Goal: Task Accomplishment & Management: Manage account settings

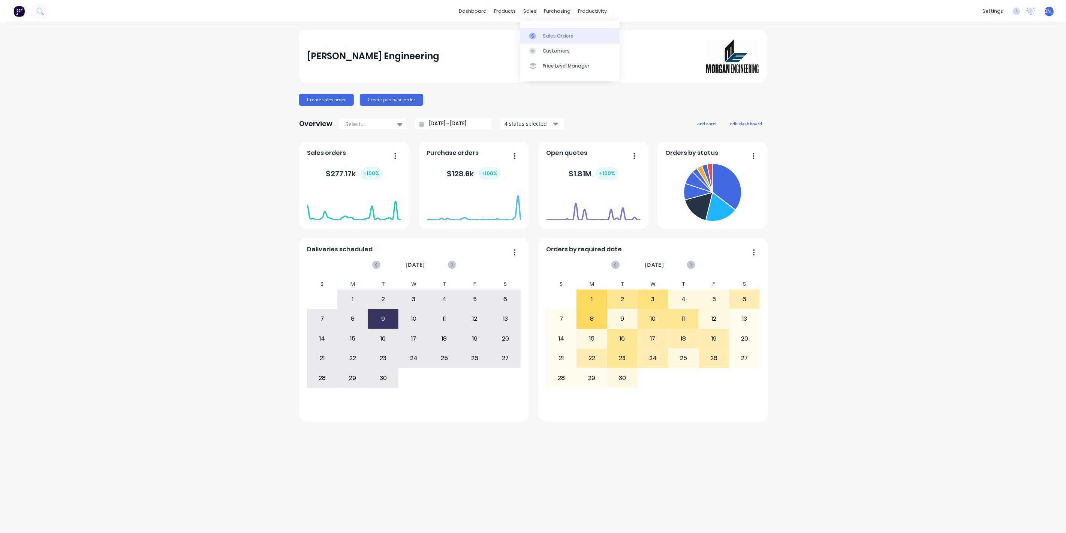
click at [541, 35] on link "Sales Orders" at bounding box center [569, 35] width 99 height 15
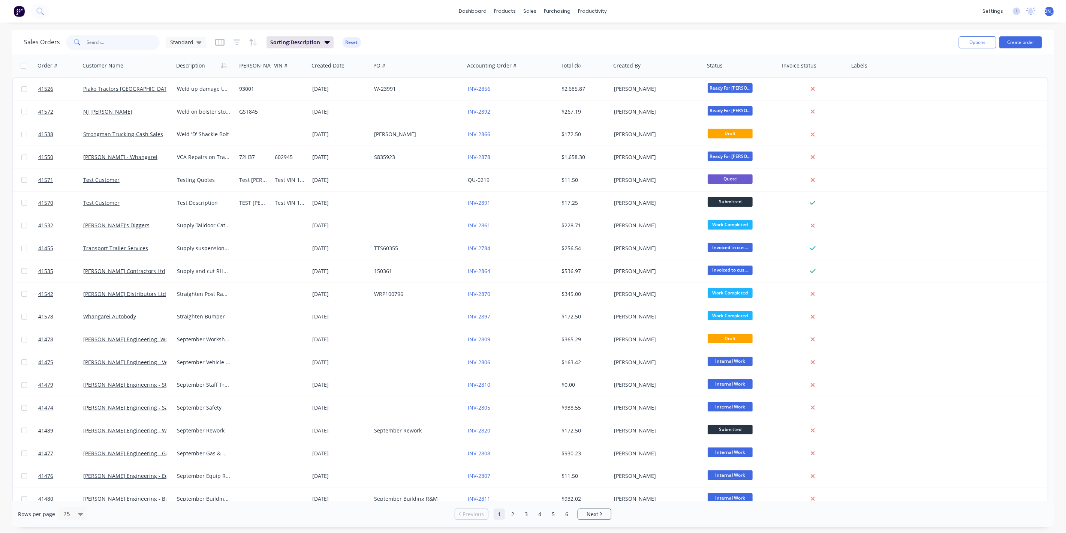
click at [105, 42] on input "text" at bounding box center [123, 42] width 73 height 15
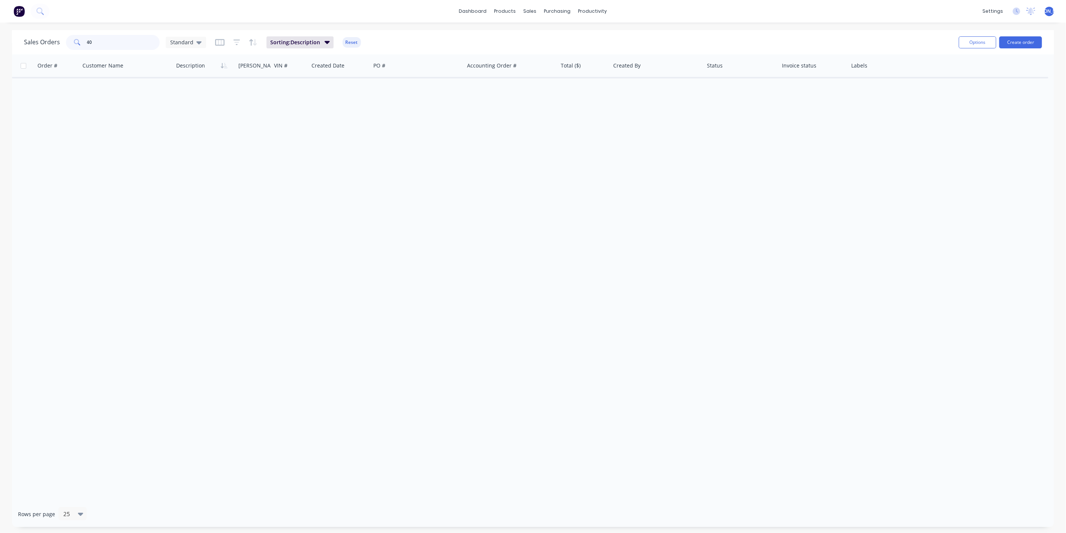
type input "4"
type input "ravensdown"
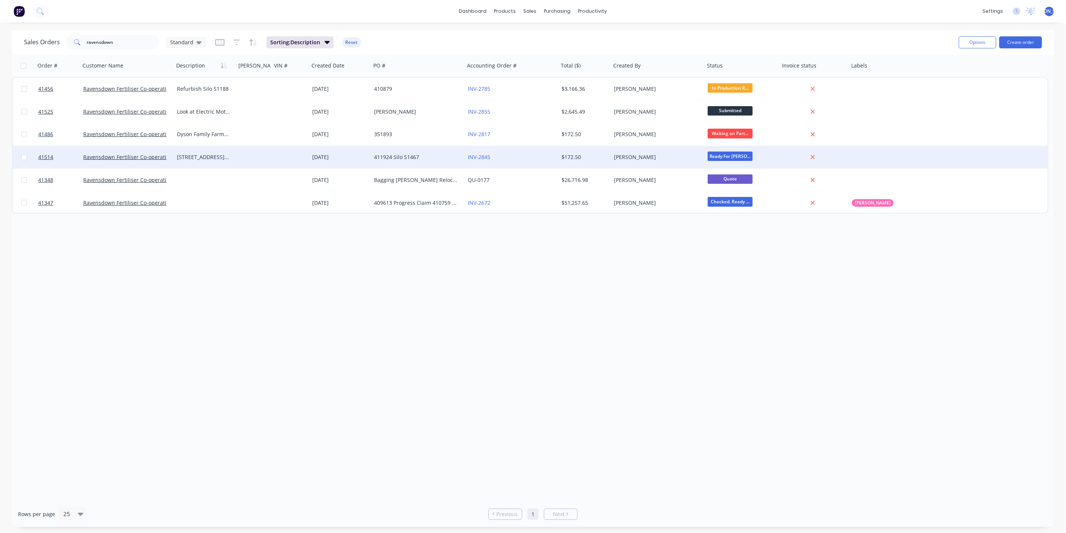
click at [157, 164] on div "Ravensdown Fertiliser Co-operative" at bounding box center [127, 157] width 94 height 22
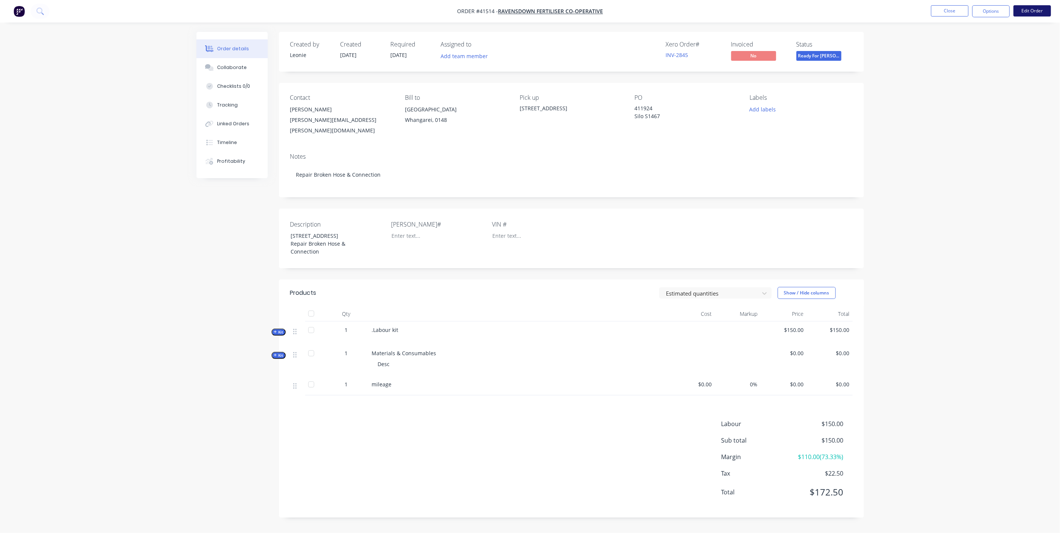
click at [1027, 12] on button "Edit Order" at bounding box center [1031, 10] width 37 height 11
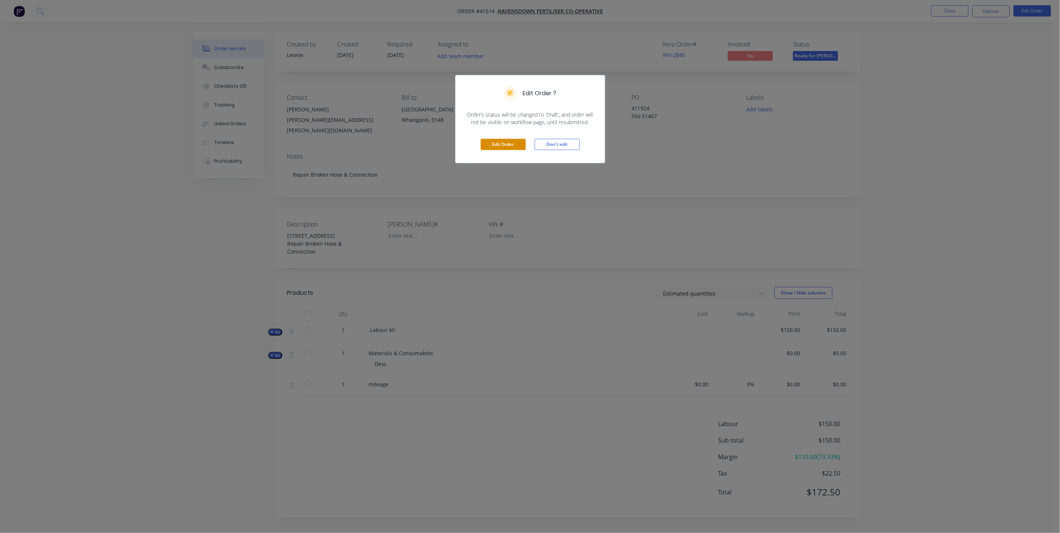
click at [517, 141] on button "Edit Order" at bounding box center [503, 144] width 45 height 11
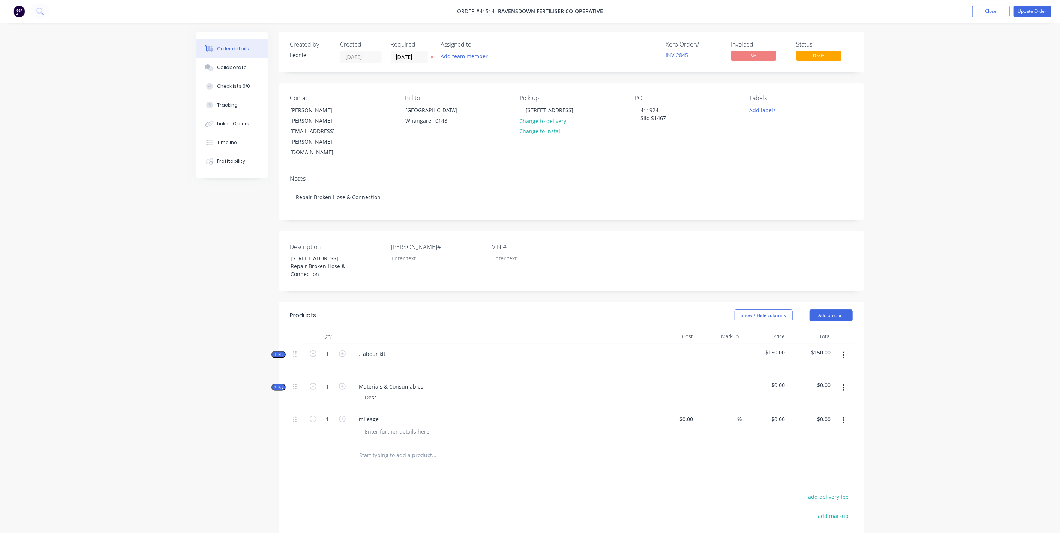
click at [282, 384] on span "Kit" at bounding box center [279, 387] width 10 height 6
click at [373, 409] on input "text" at bounding box center [434, 416] width 150 height 15
type input "Cherry Picker Hire"
click at [419, 427] on button "Add Cherry Picker Hire to kit" at bounding box center [465, 436] width 225 height 24
click at [1039, 9] on button "Update Order" at bounding box center [1031, 11] width 37 height 11
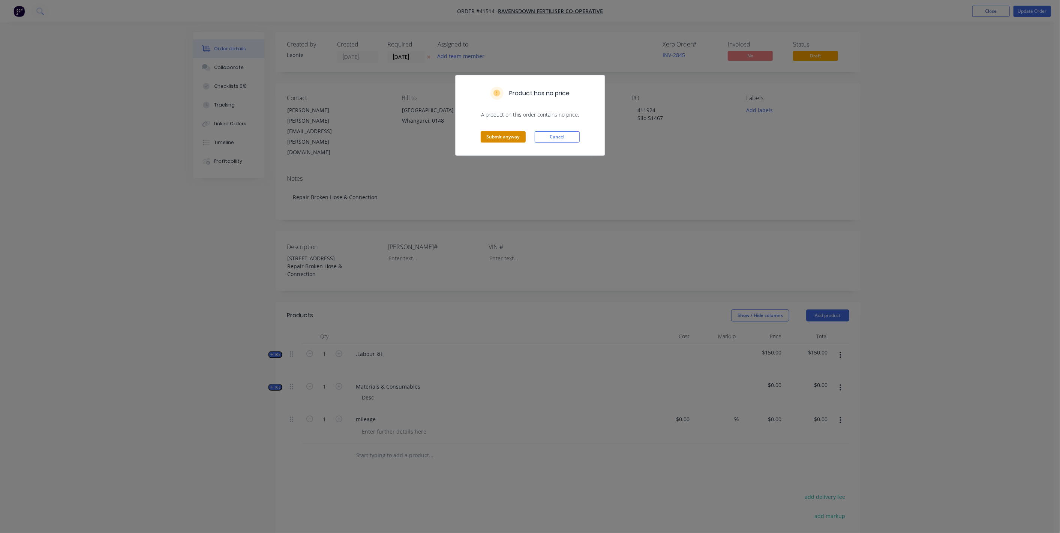
click at [494, 139] on button "Submit anyway" at bounding box center [503, 136] width 45 height 11
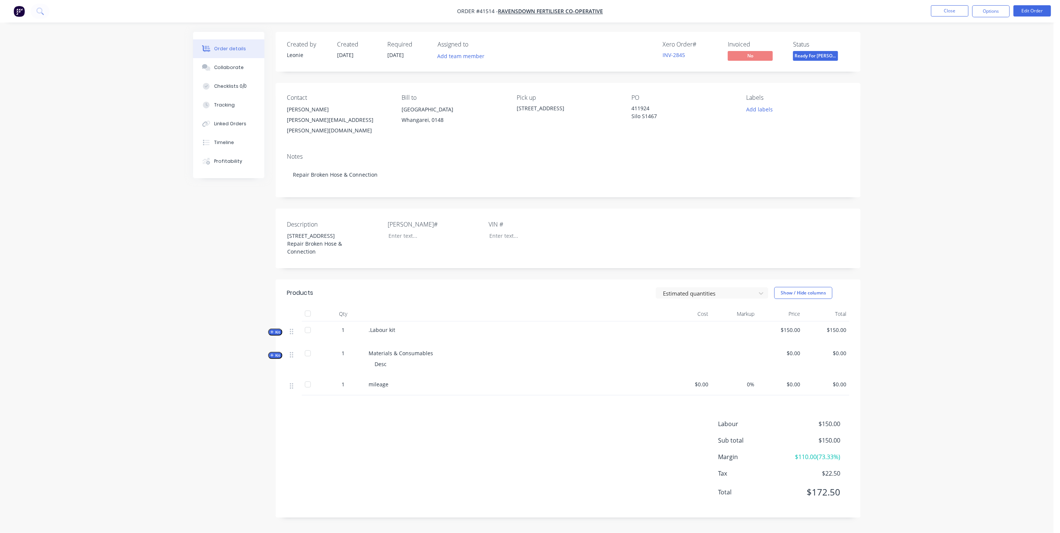
click at [998, 3] on nav "Order #41514 - Ravensdown Fertiliser Co-operative Close Options Edit Order" at bounding box center [530, 11] width 1060 height 22
click at [998, 8] on button "Options" at bounding box center [990, 11] width 37 height 12
click at [969, 133] on div "Purchase Products" at bounding box center [968, 135] width 69 height 11
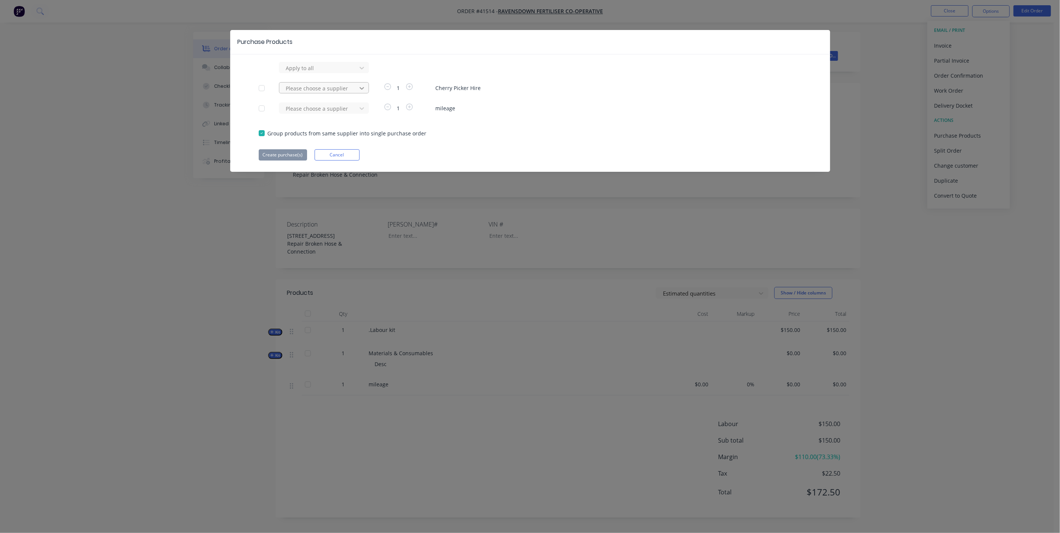
click at [358, 88] on icon at bounding box center [361, 87] width 7 height 7
type input "cow"
click at [317, 129] on div "Cowleys Hire Centre Ltd" at bounding box center [324, 130] width 90 height 14
click at [276, 157] on button "Create purchase(s)" at bounding box center [283, 154] width 48 height 11
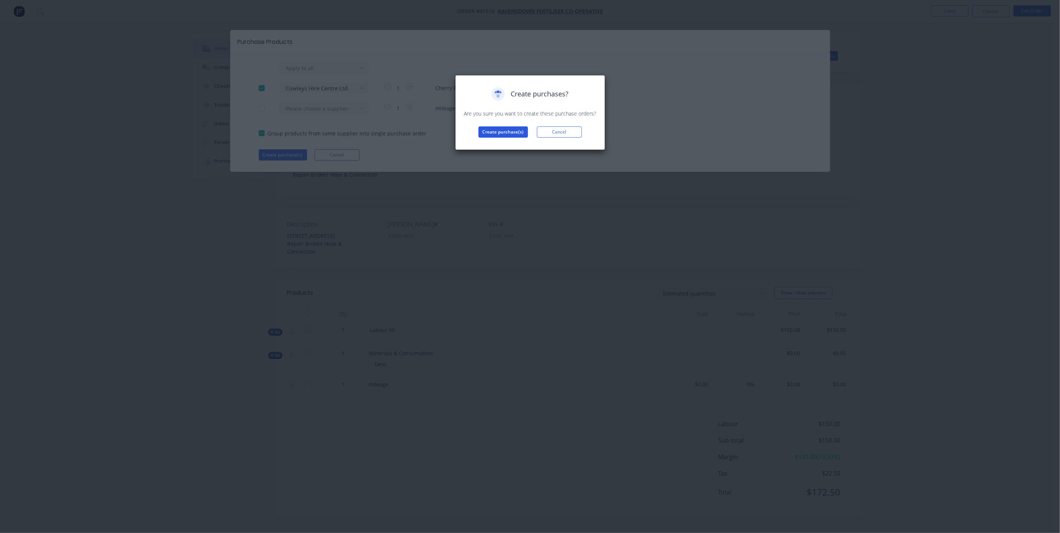
click at [499, 131] on button "Create purchase(s)" at bounding box center [502, 131] width 49 height 11
click at [501, 145] on button "View purchase(s)" at bounding box center [503, 143] width 45 height 11
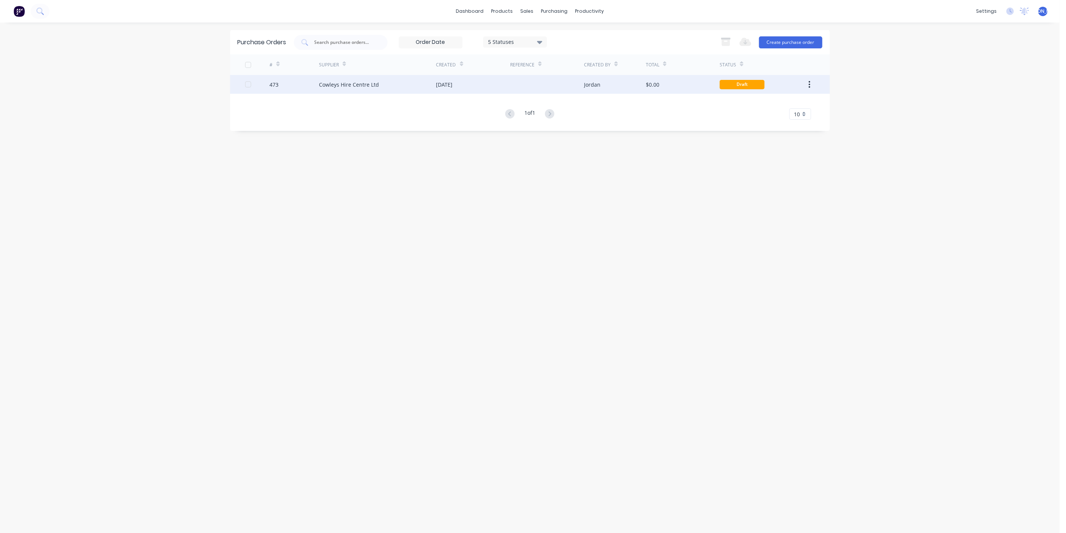
click at [406, 89] on div "Cowleys Hire Centre Ltd" at bounding box center [377, 84] width 117 height 19
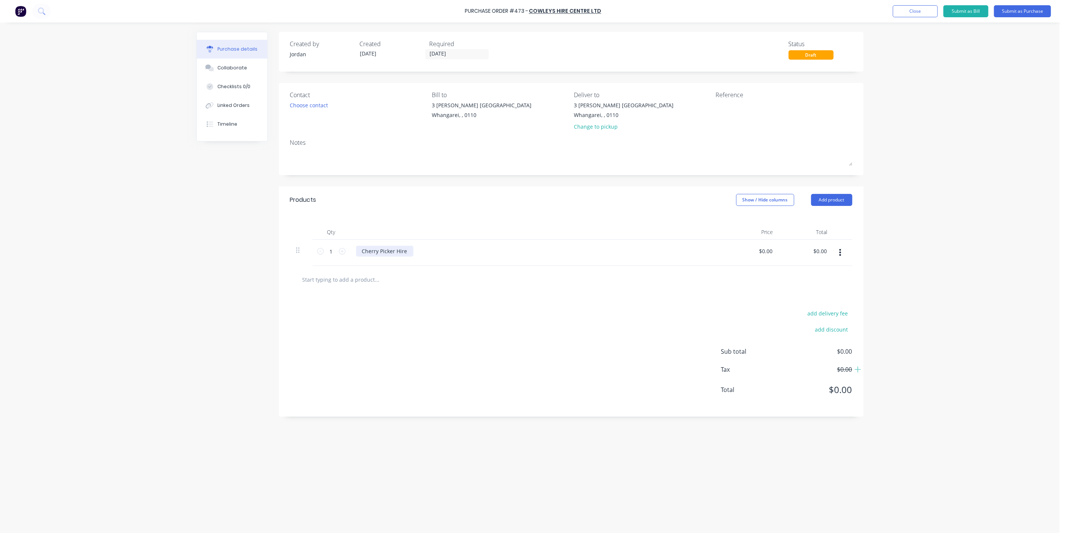
drag, startPoint x: 405, startPoint y: 251, endPoint x: 455, endPoint y: 244, distance: 50.7
click at [406, 250] on div "Cherry Picker Hire" at bounding box center [384, 251] width 57 height 11
drag, startPoint x: 486, startPoint y: 314, endPoint x: 488, endPoint y: 310, distance: 4.0
click at [487, 312] on div "add delivery fee add discount Sub total $0.00 Tax $0.00 Total $0.00" at bounding box center [571, 354] width 585 height 123
click at [1007, 11] on button "Submit as Purchase" at bounding box center [1022, 11] width 57 height 12
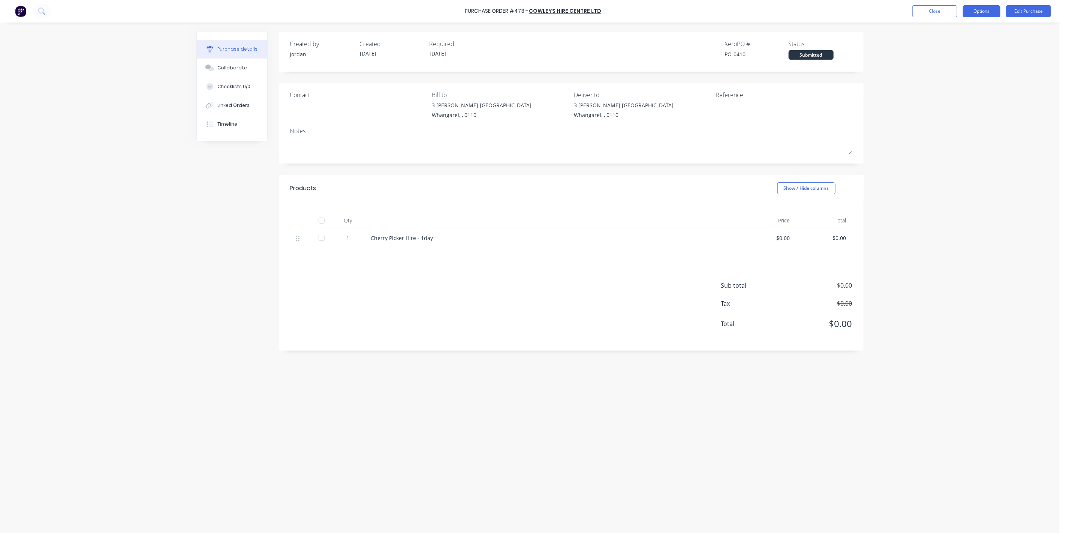
click at [991, 7] on button "Options" at bounding box center [981, 11] width 37 height 12
click at [966, 33] on div "Print / Email" at bounding box center [965, 30] width 58 height 11
click at [967, 59] on div "Without pricing" at bounding box center [965, 60] width 58 height 11
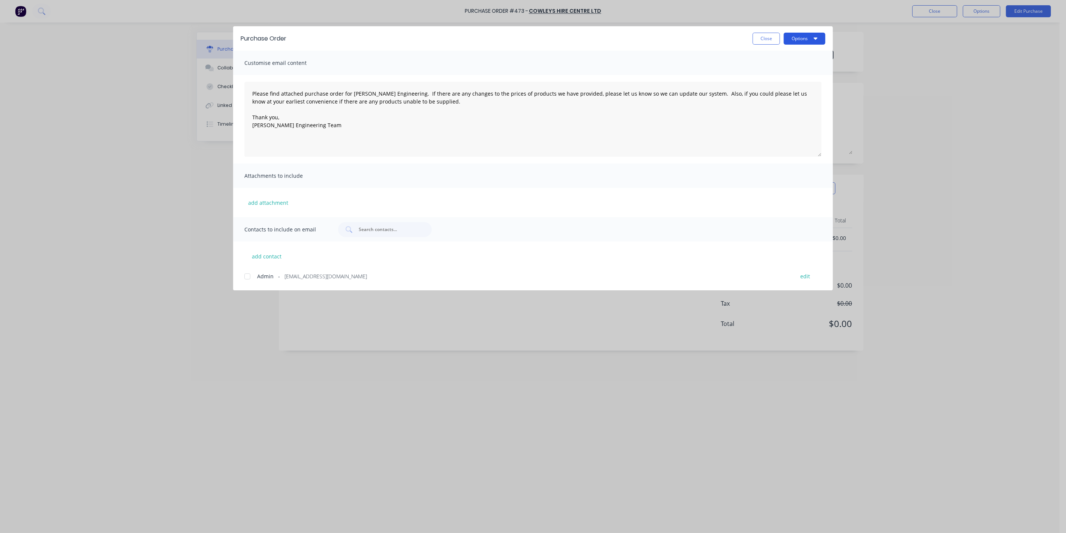
click at [808, 34] on button "Options" at bounding box center [805, 39] width 42 height 12
click at [787, 70] on div "Print" at bounding box center [790, 72] width 58 height 11
click at [762, 40] on button "Close" at bounding box center [766, 39] width 27 height 12
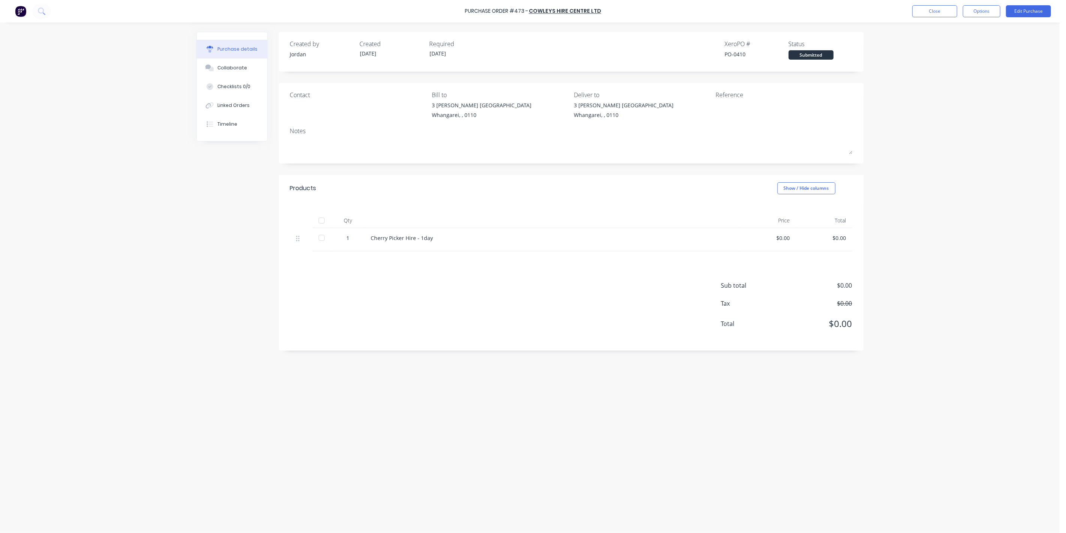
click at [402, 238] on div "Cherry Picker Hire - 1day" at bounding box center [552, 238] width 363 height 8
click at [1038, 12] on button "Edit Purchase" at bounding box center [1028, 11] width 45 height 12
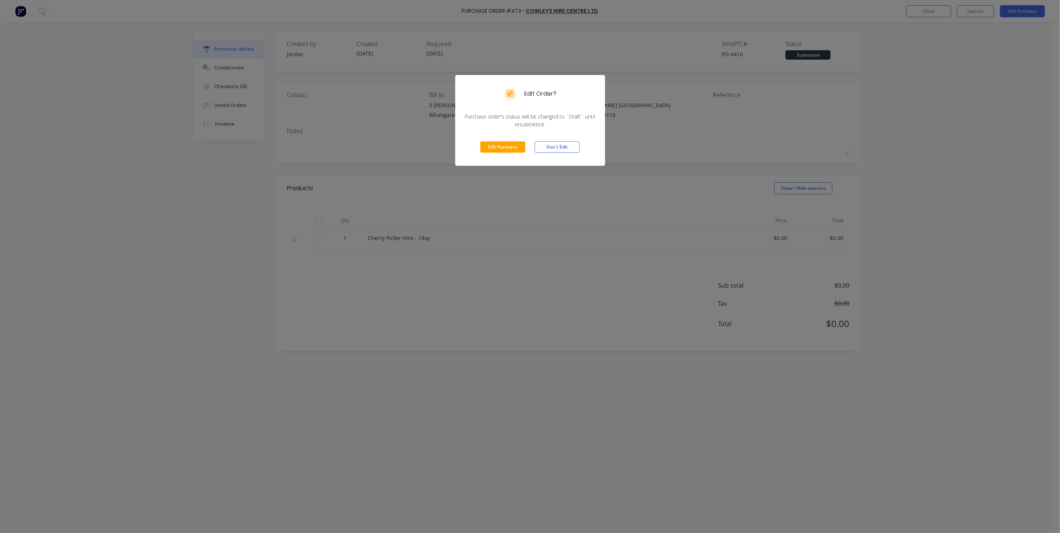
drag, startPoint x: 494, startPoint y: 136, endPoint x: 493, endPoint y: 140, distance: 4.1
click at [494, 136] on div "Edit Purchase Don't Edit" at bounding box center [530, 146] width 150 height 37
click at [494, 145] on button "Edit Purchase" at bounding box center [502, 146] width 45 height 11
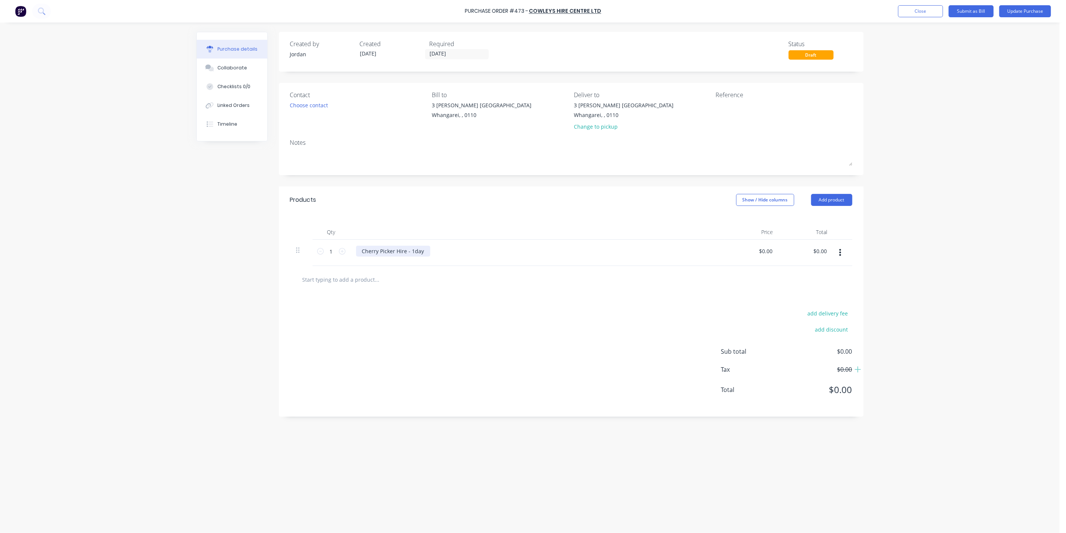
drag, startPoint x: 421, startPoint y: 249, endPoint x: 462, endPoint y: 235, distance: 42.9
click at [422, 249] on div "Cherry Picker Hire - 1day" at bounding box center [393, 251] width 74 height 11
drag, startPoint x: 507, startPoint y: 302, endPoint x: 513, endPoint y: 297, distance: 7.8
click at [508, 301] on div "add delivery fee add discount Sub total $0.00 Tax $0.00 Total $0.00" at bounding box center [571, 354] width 585 height 123
click at [1030, 14] on button "Update Purchase" at bounding box center [1026, 11] width 52 height 12
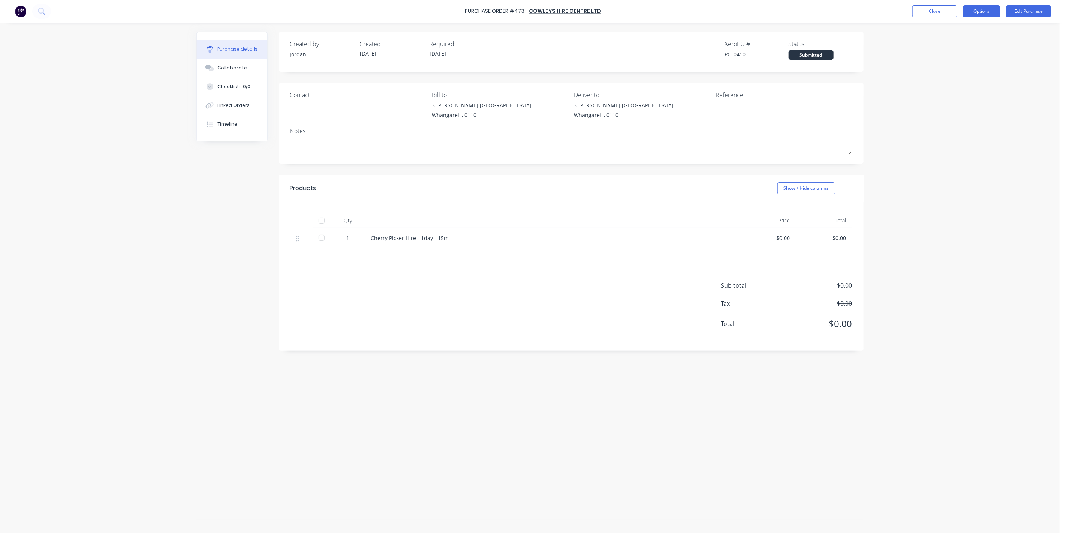
click at [994, 12] on button "Options" at bounding box center [981, 11] width 37 height 12
click at [964, 31] on div "Print / Email" at bounding box center [965, 30] width 58 height 11
click at [961, 58] on div "Without pricing" at bounding box center [965, 60] width 58 height 11
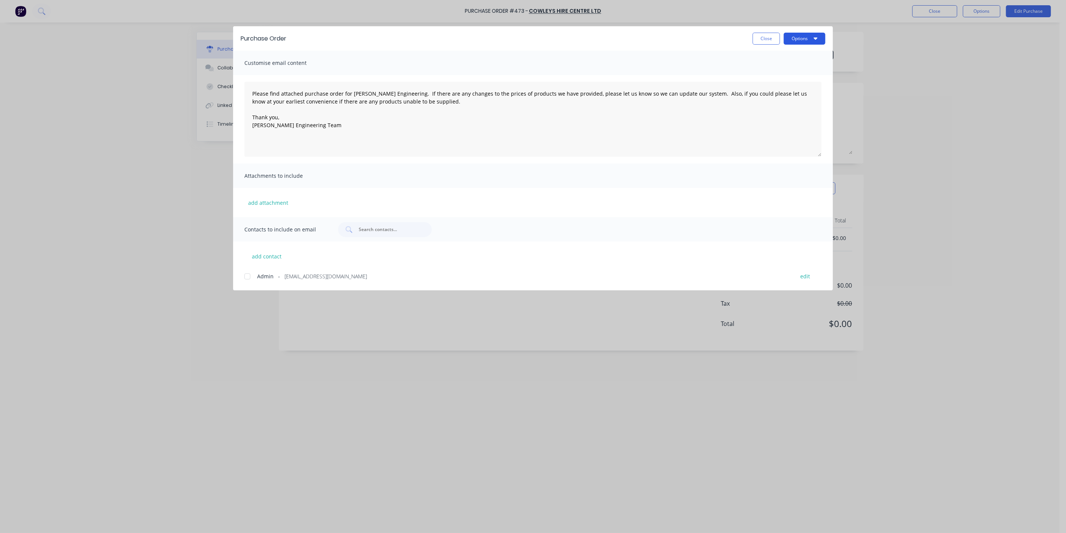
click at [800, 39] on button "Options" at bounding box center [805, 39] width 42 height 12
click at [789, 74] on div "Print" at bounding box center [790, 72] width 58 height 11
click at [766, 37] on button "Close" at bounding box center [766, 39] width 27 height 12
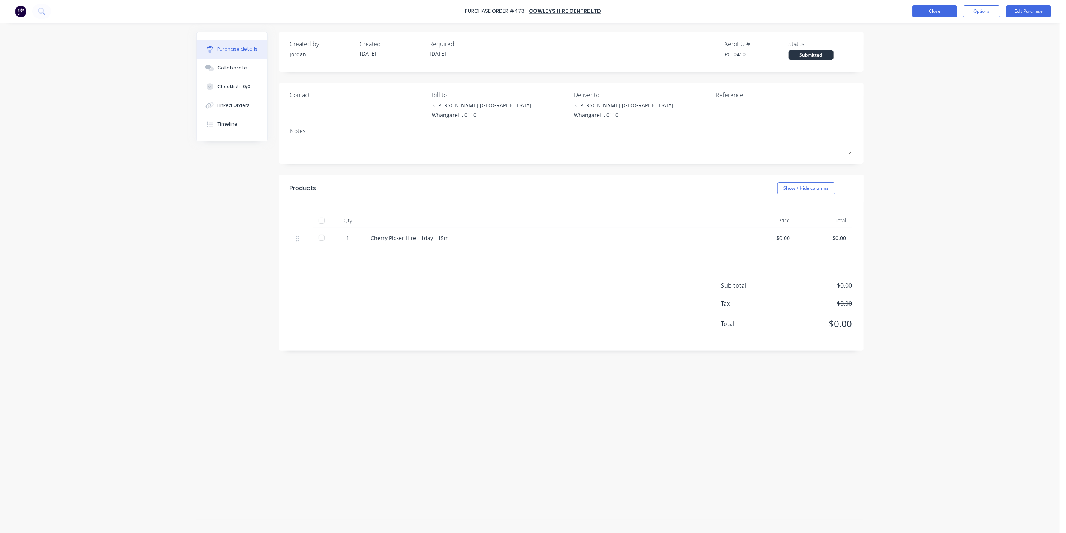
click at [920, 12] on button "Close" at bounding box center [935, 11] width 45 height 12
